Goal: Find specific page/section: Find specific page/section

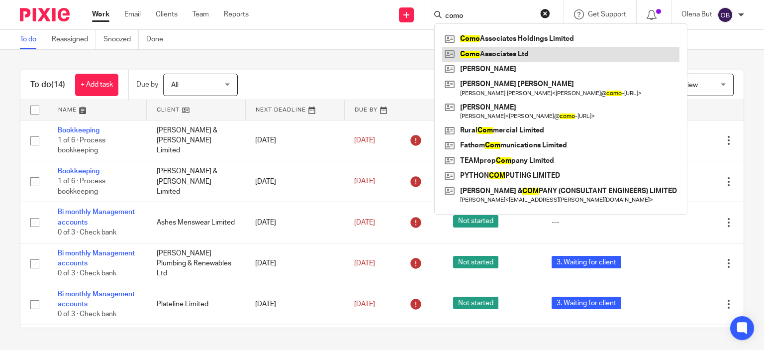
type input "como"
click at [483, 57] on link at bounding box center [560, 54] width 237 height 15
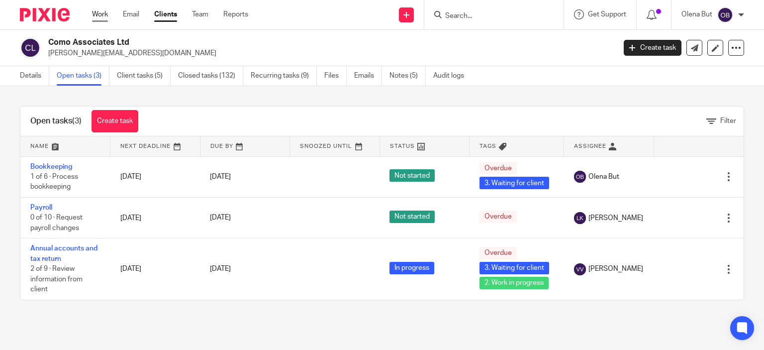
click at [96, 11] on link "Work" at bounding box center [100, 14] width 16 height 10
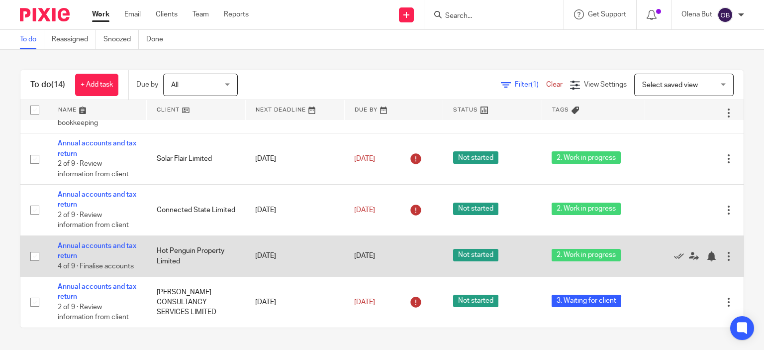
scroll to position [410, 0]
